Goal: Transaction & Acquisition: Purchase product/service

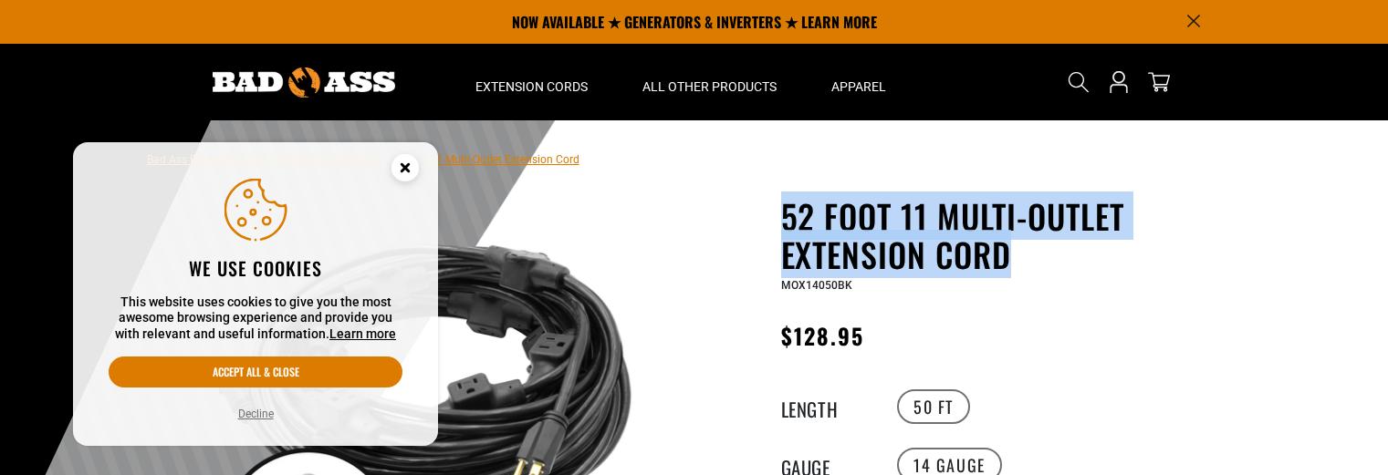
drag, startPoint x: 780, startPoint y: 211, endPoint x: 1016, endPoint y: 267, distance: 243.0
click at [1016, 267] on h1 "52 Foot 11 Multi-Outlet Extension Cord" at bounding box center [1004, 235] width 447 height 77
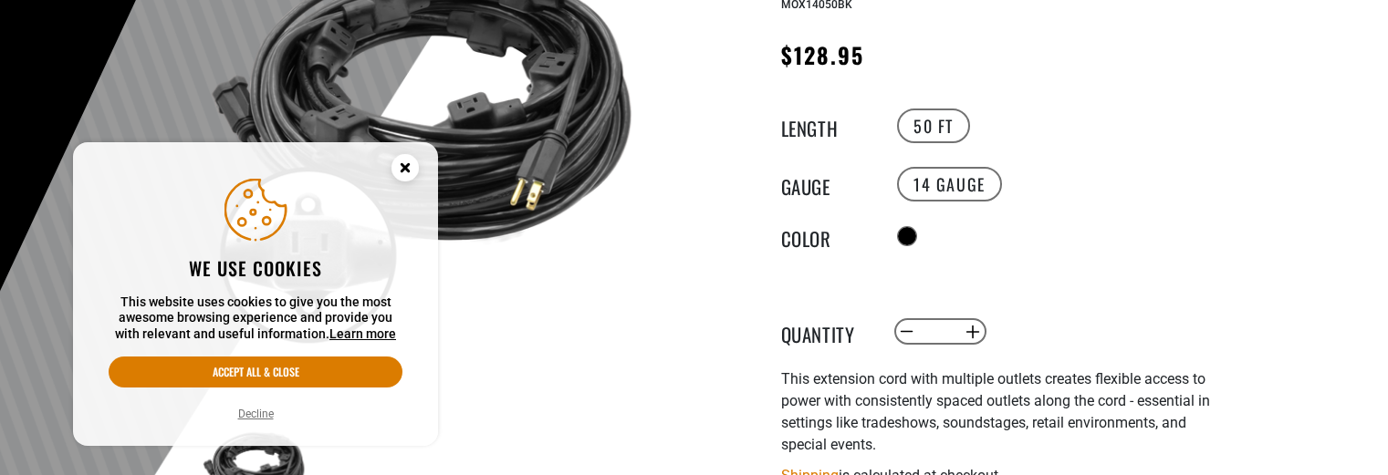
scroll to position [416, 0]
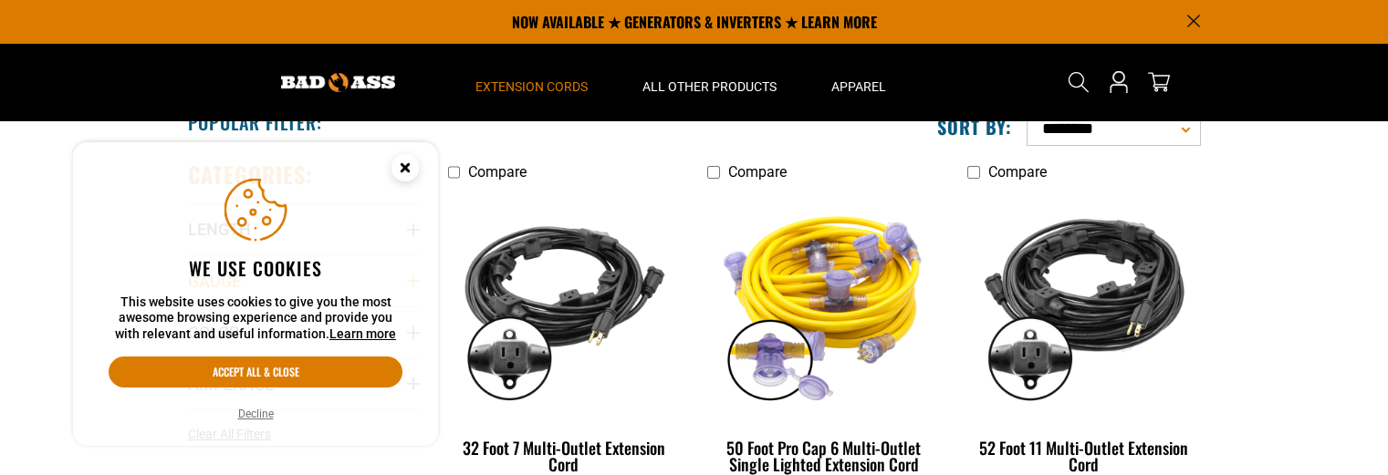
scroll to position [456, 0]
